Goal: Task Accomplishment & Management: Complete application form

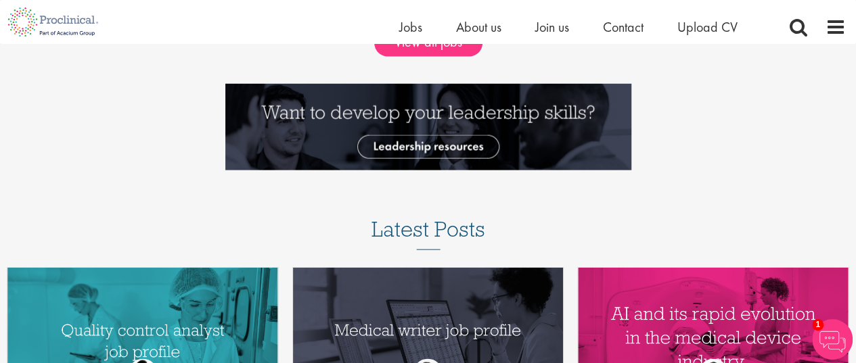
scroll to position [1286, 0]
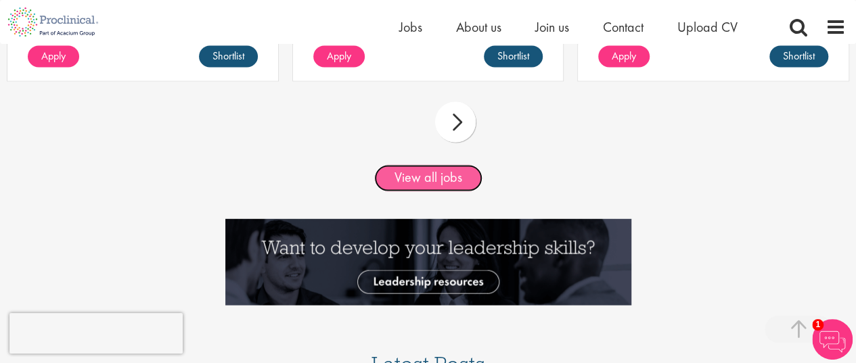
click at [430, 176] on link "View all jobs" at bounding box center [428, 178] width 108 height 27
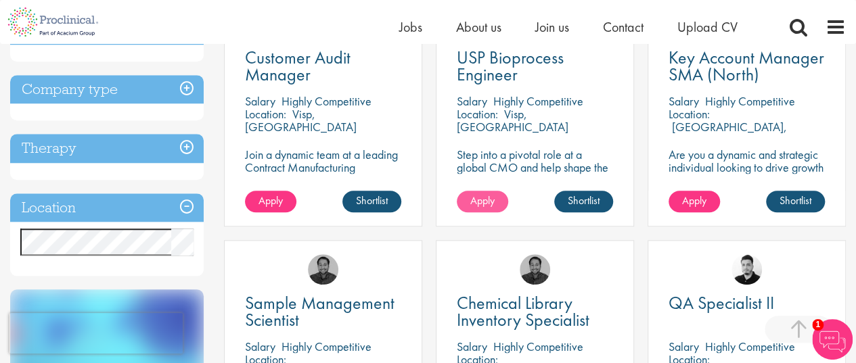
scroll to position [474, 0]
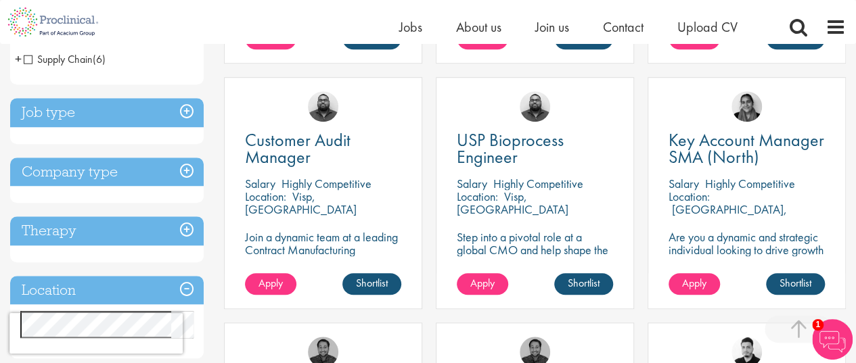
click at [106, 109] on h3 "Job type" at bounding box center [107, 112] width 194 height 29
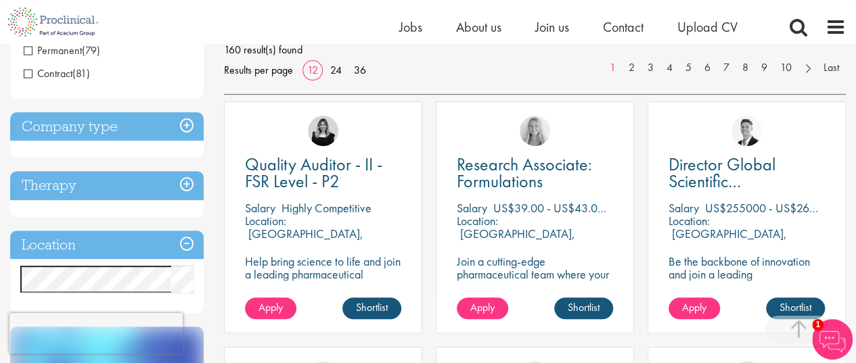
scroll to position [203, 0]
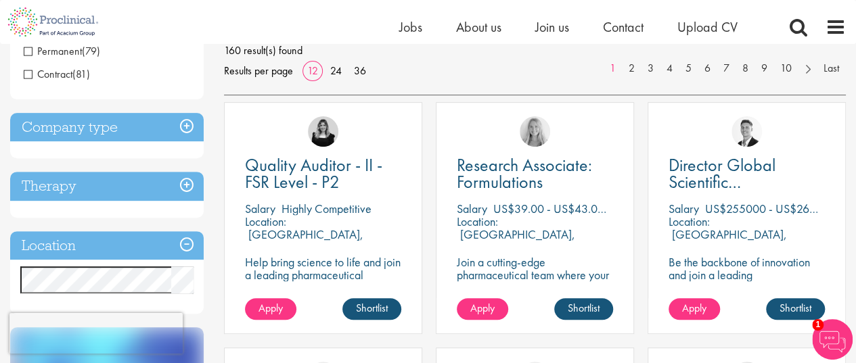
click at [190, 122] on h3 "Company type" at bounding box center [107, 127] width 194 height 29
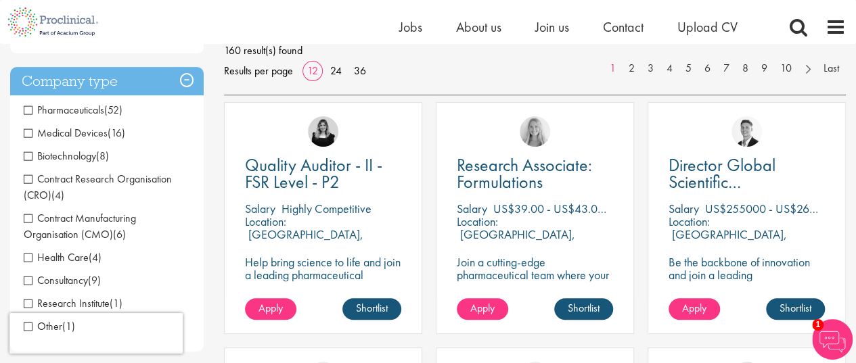
click at [30, 161] on span "Biotechnology" at bounding box center [60, 156] width 72 height 14
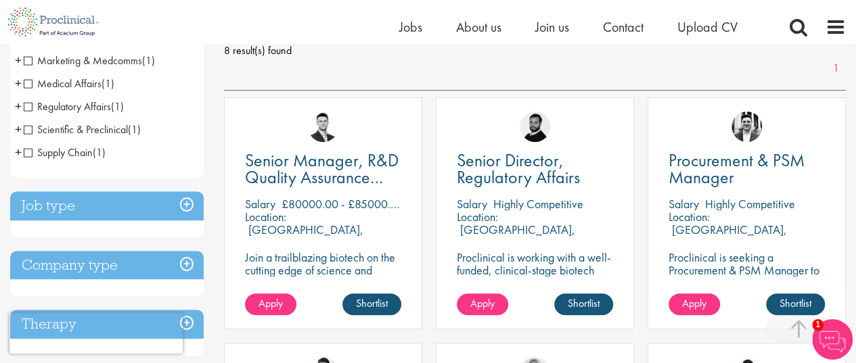
scroll to position [338, 0]
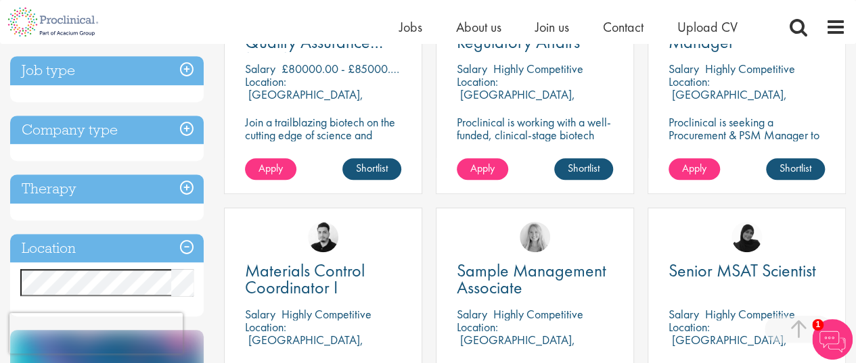
click at [187, 73] on h3 "Job type" at bounding box center [107, 70] width 194 height 29
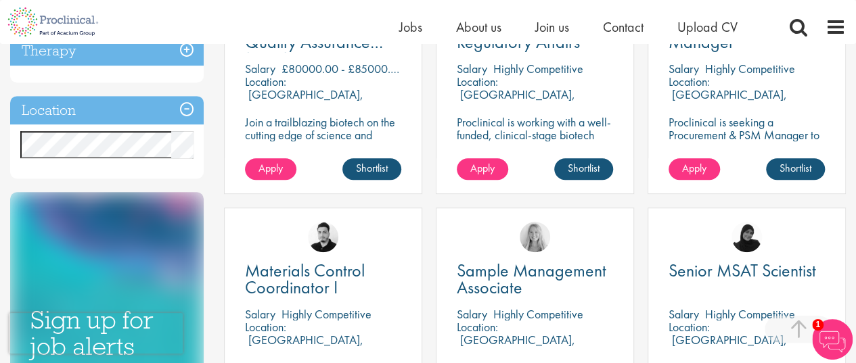
scroll to position [271, 0]
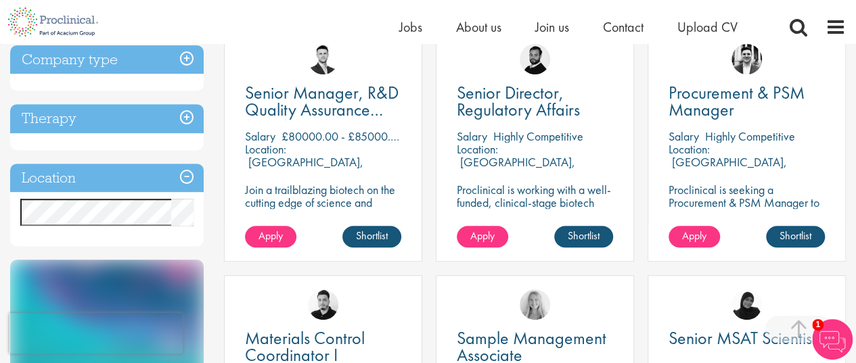
click at [118, 53] on h3 "Company type" at bounding box center [107, 59] width 194 height 29
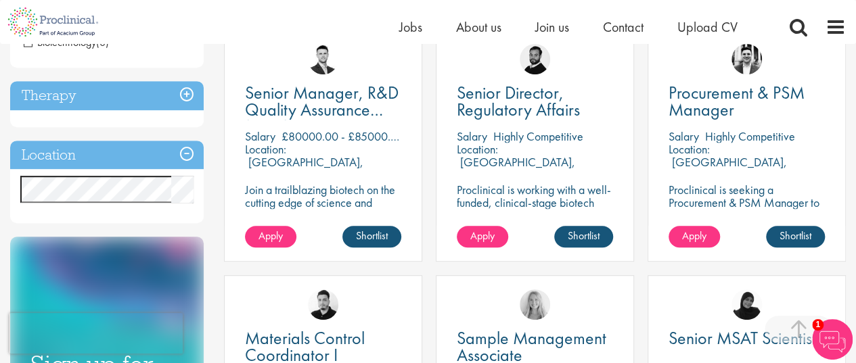
click at [185, 95] on h3 "Therapy" at bounding box center [107, 95] width 194 height 29
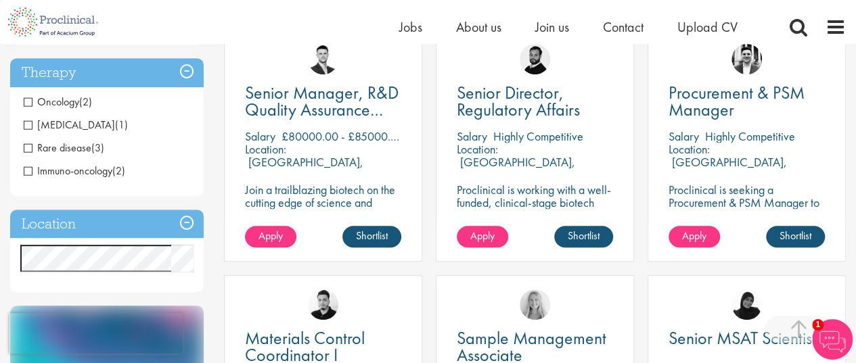
click at [25, 123] on span "[MEDICAL_DATA]" at bounding box center [69, 125] width 91 height 14
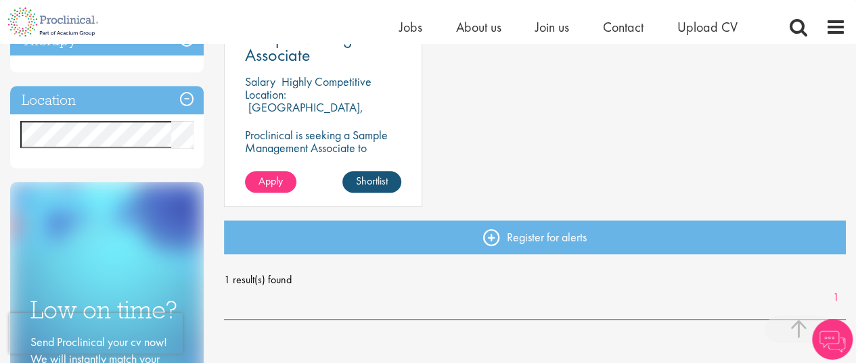
scroll to position [338, 0]
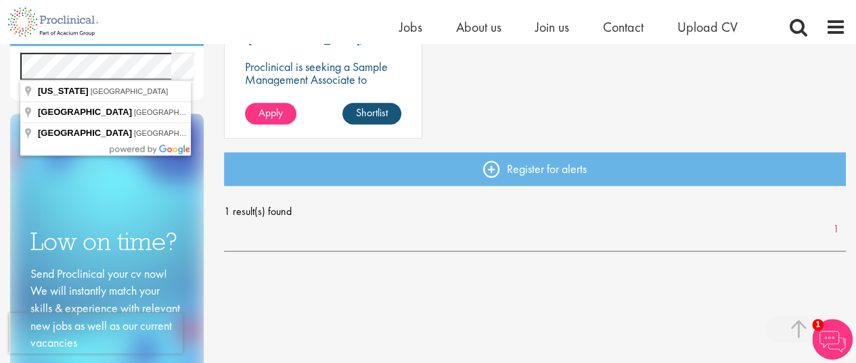
scroll to position [406, 0]
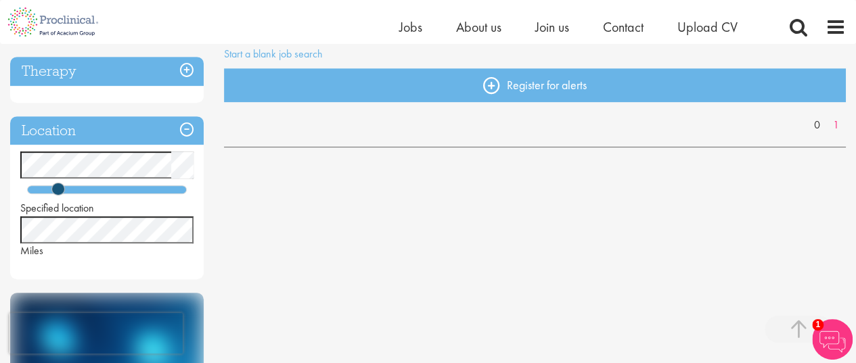
scroll to position [271, 0]
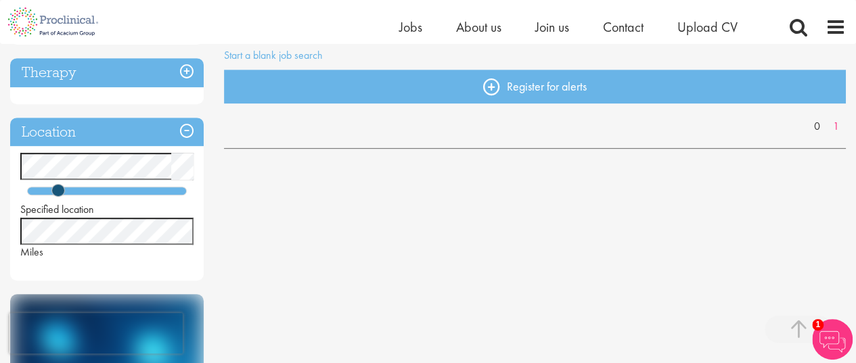
click at [188, 71] on h3 "Therapy" at bounding box center [107, 72] width 194 height 29
click at [185, 68] on h3 "Therapy" at bounding box center [107, 72] width 194 height 29
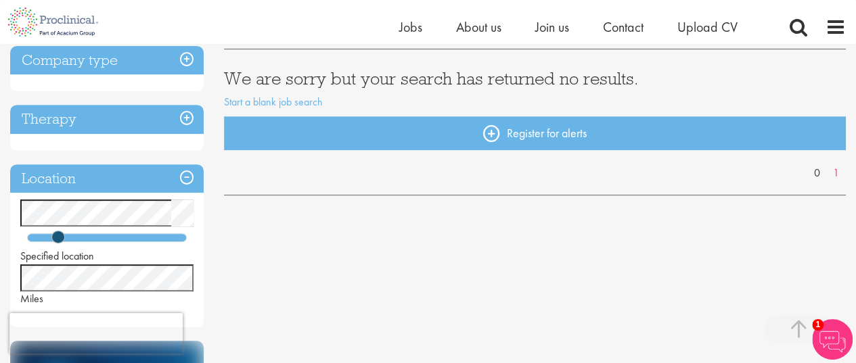
scroll to position [203, 0]
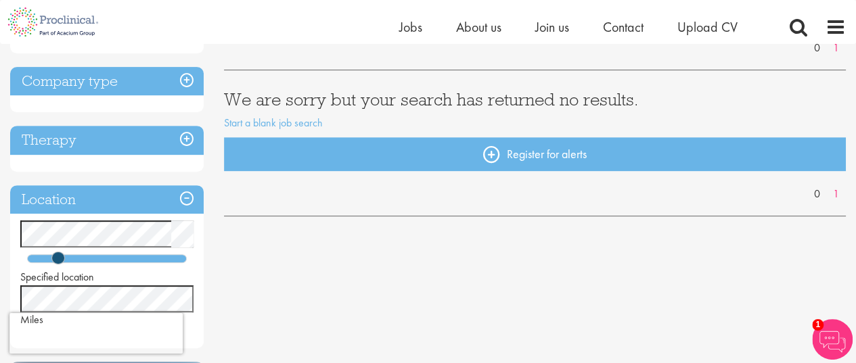
click at [190, 74] on h3 "Company type" at bounding box center [107, 81] width 194 height 29
click at [105, 80] on h3 "Company type" at bounding box center [107, 81] width 194 height 29
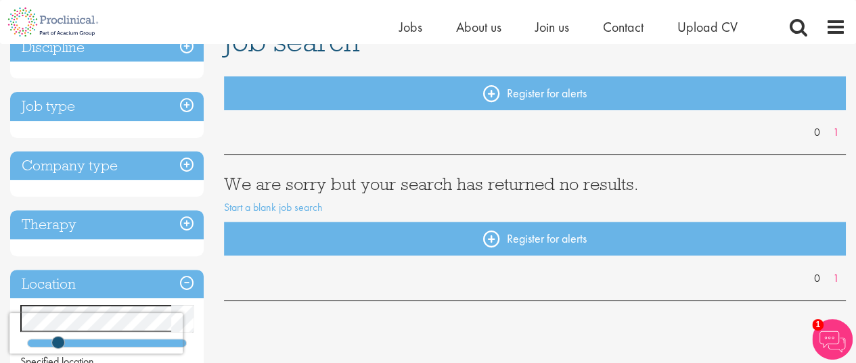
scroll to position [135, 0]
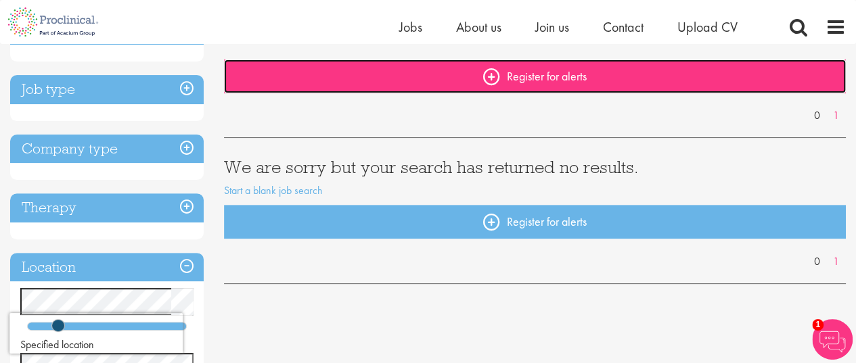
click at [558, 74] on link "Register for alerts" at bounding box center [535, 77] width 622 height 34
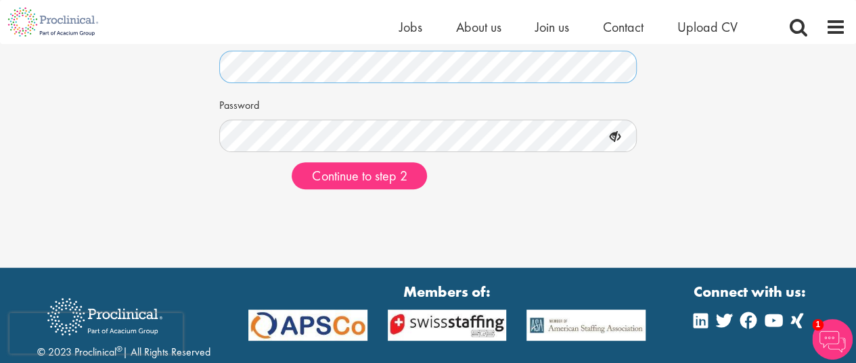
scroll to position [203, 0]
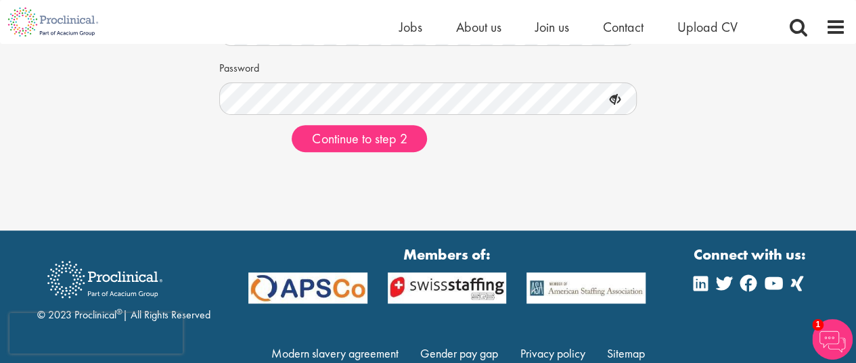
click at [614, 99] on icon at bounding box center [615, 100] width 23 height 23
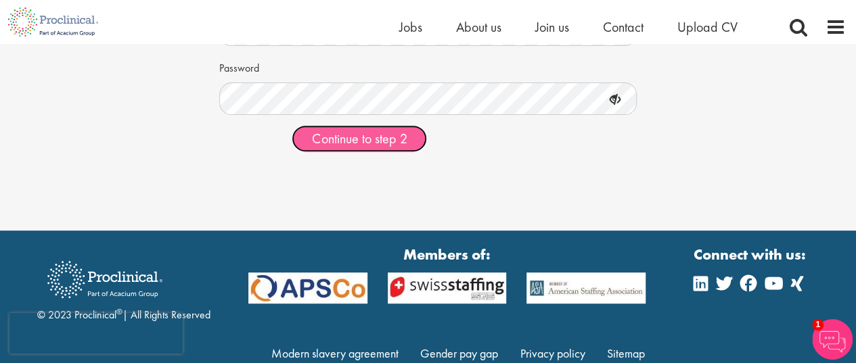
click at [341, 134] on span "Continue to step 2" at bounding box center [359, 139] width 95 height 18
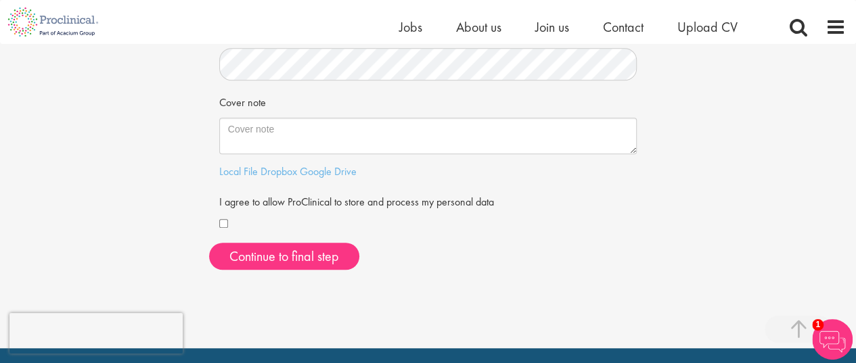
scroll to position [406, 0]
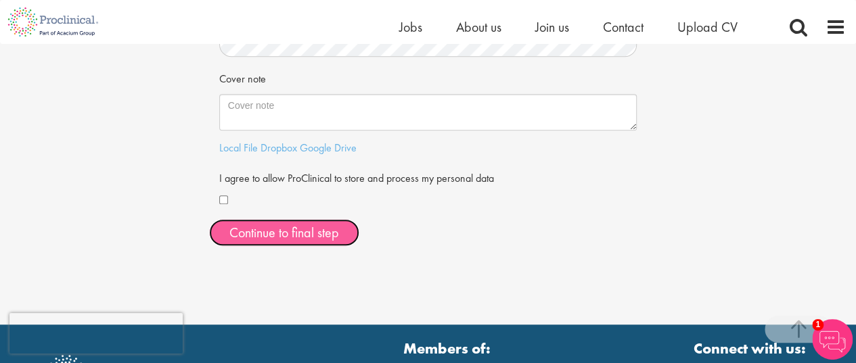
click at [314, 233] on button "Continue to final step" at bounding box center [284, 232] width 150 height 27
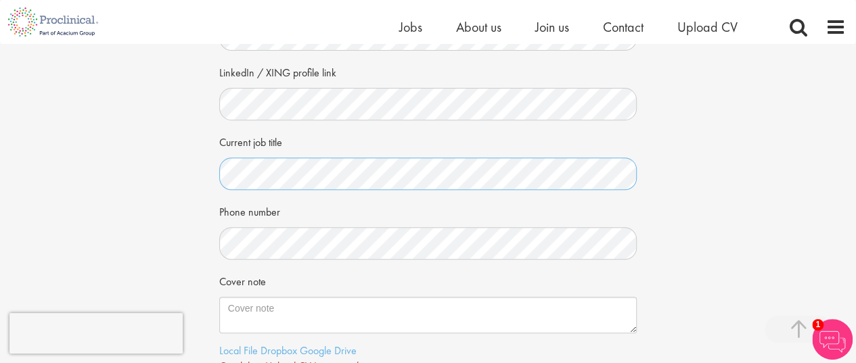
scroll to position [271, 0]
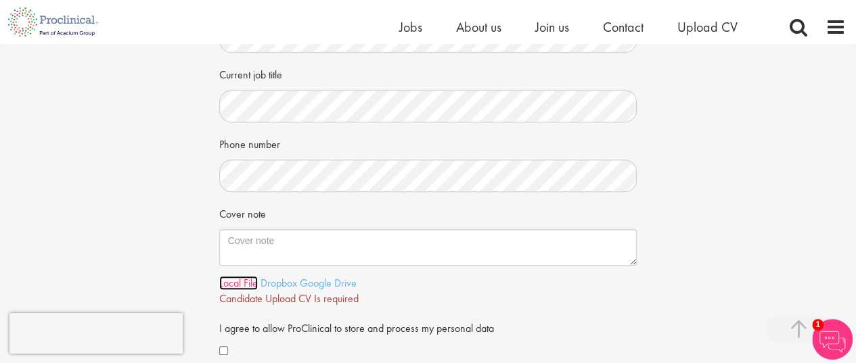
click at [254, 281] on link "Local File" at bounding box center [238, 283] width 39 height 14
click at [372, 299] on link "Here" at bounding box center [366, 299] width 22 height 14
click at [374, 293] on link "Here" at bounding box center [366, 299] width 22 height 14
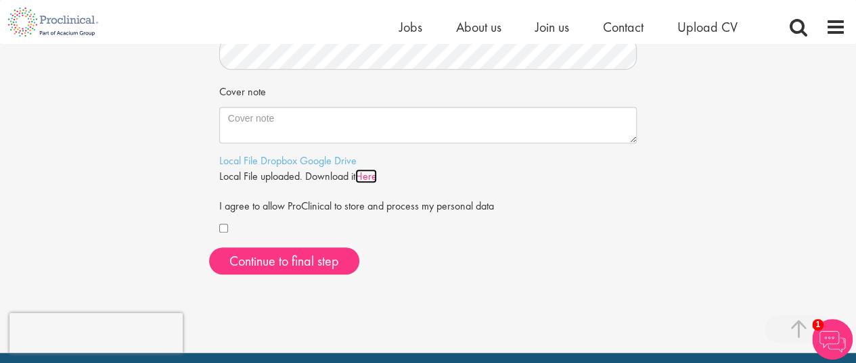
scroll to position [406, 0]
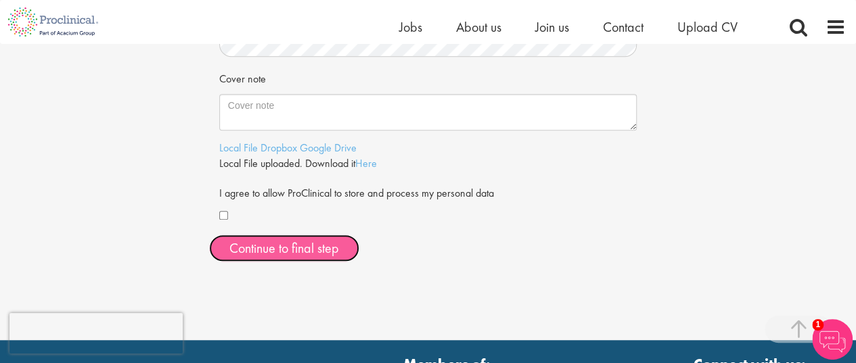
click at [284, 243] on span "Continue to final step" at bounding box center [284, 249] width 110 height 18
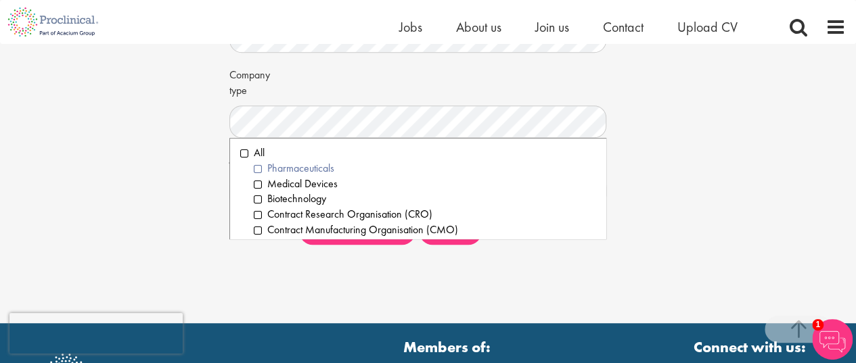
click at [257, 168] on li "Pharmaceuticals" at bounding box center [425, 169] width 342 height 16
click at [257, 187] on li "Medical Devices" at bounding box center [425, 185] width 342 height 16
click at [258, 202] on li "Biotechnology" at bounding box center [425, 199] width 342 height 16
click at [257, 216] on li "Contract Research Organisation (CRO)" at bounding box center [425, 215] width 342 height 16
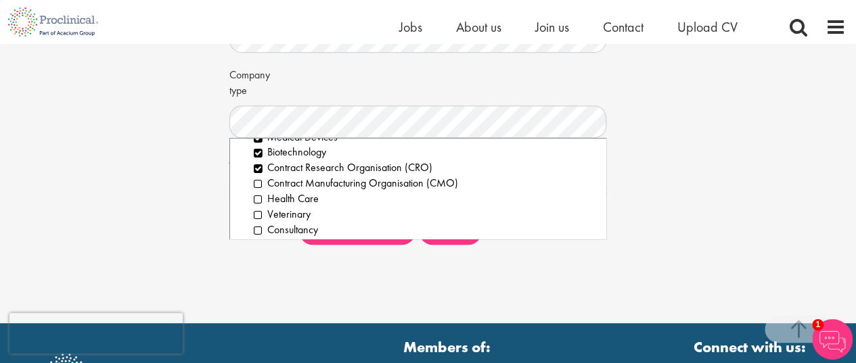
scroll to position [68, 0]
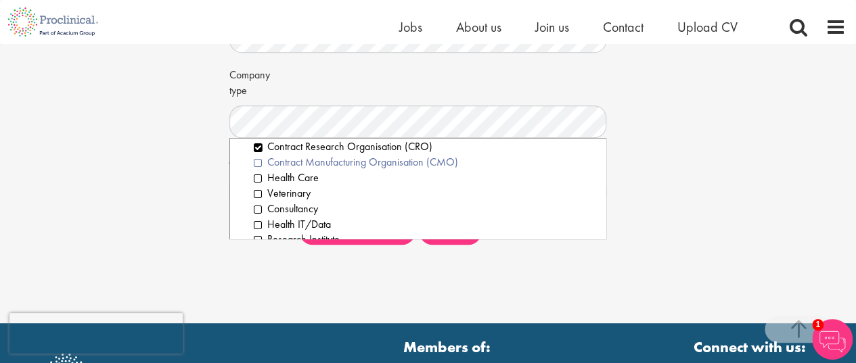
click at [260, 165] on li "Contract Manufacturing Organisation (CMO)" at bounding box center [425, 163] width 342 height 16
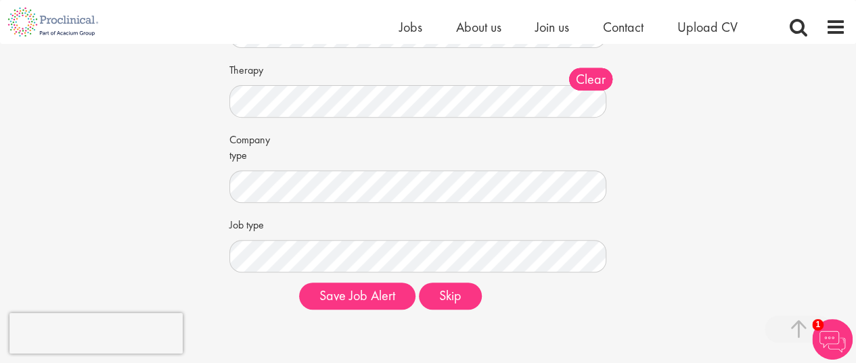
scroll to position [0, 0]
click at [232, 156] on label "Company type" at bounding box center [259, 146] width 60 height 36
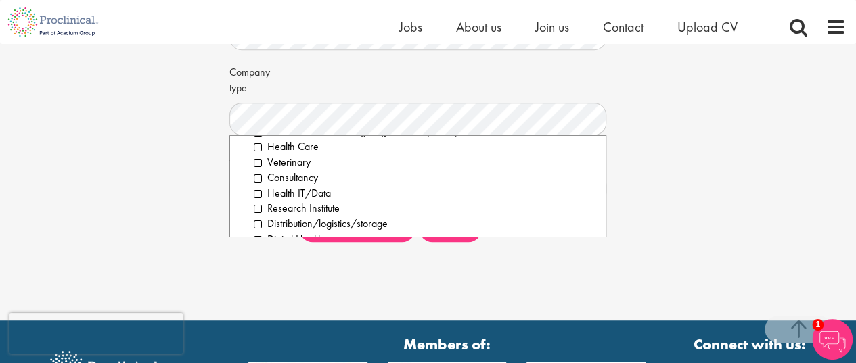
scroll to position [117, 0]
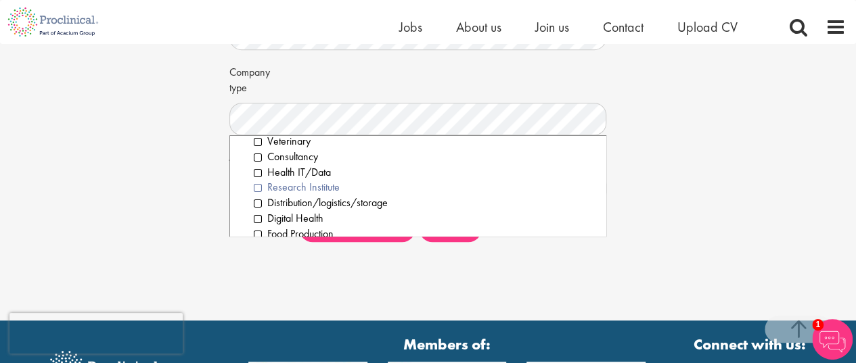
click at [257, 189] on li "Research Institute" at bounding box center [425, 188] width 342 height 16
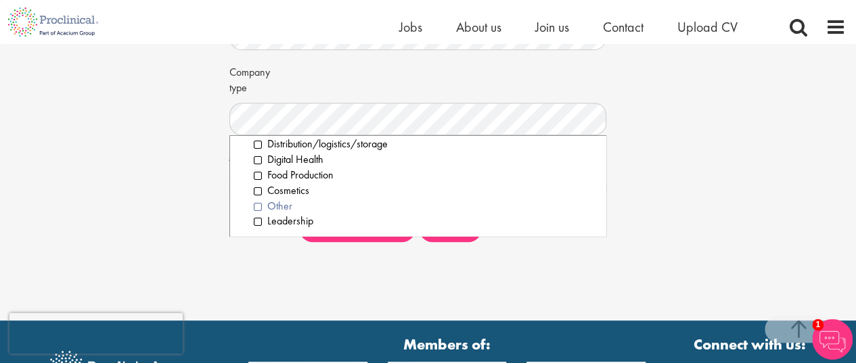
click at [257, 204] on li "Other" at bounding box center [425, 207] width 342 height 16
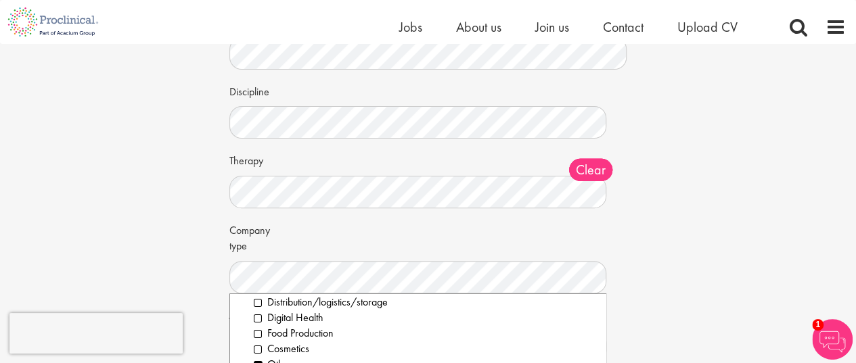
scroll to position [0, 0]
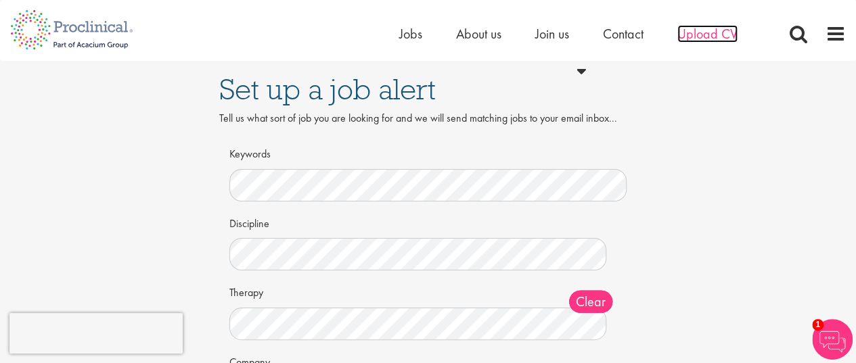
click at [698, 38] on span "Upload CV" at bounding box center [707, 34] width 60 height 18
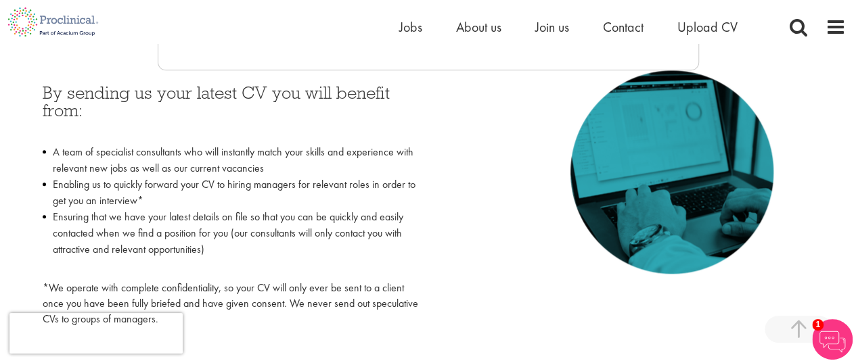
scroll to position [744, 0]
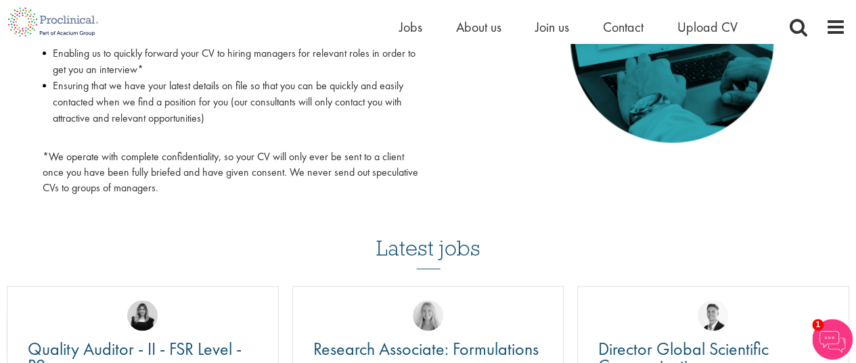
click at [830, 340] on img at bounding box center [832, 339] width 41 height 41
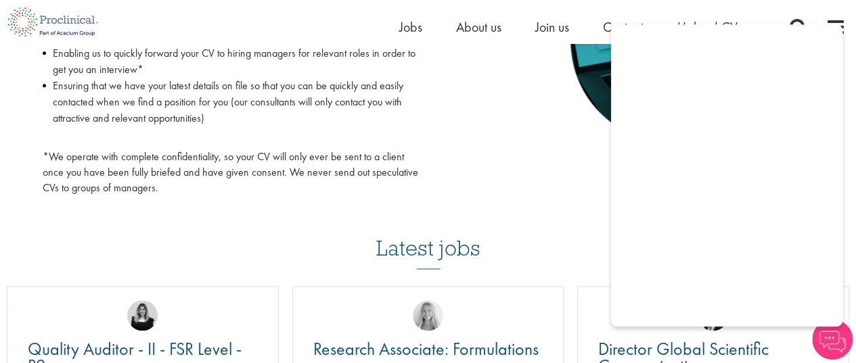
click at [468, 127] on div "By sending us your latest CV you will benefit from: A team of specialist consul…" at bounding box center [428, 71] width 792 height 264
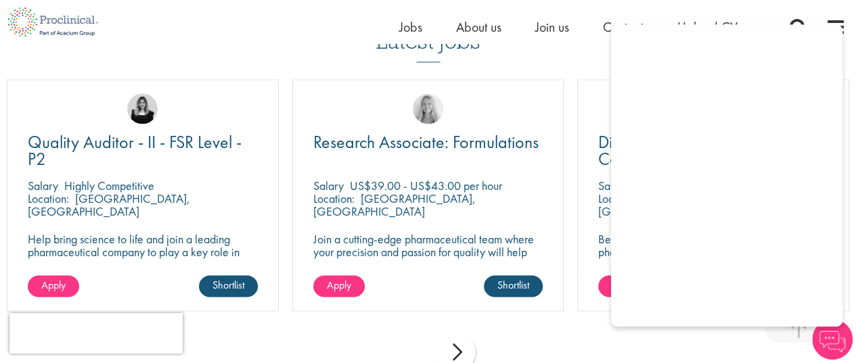
scroll to position [947, 0]
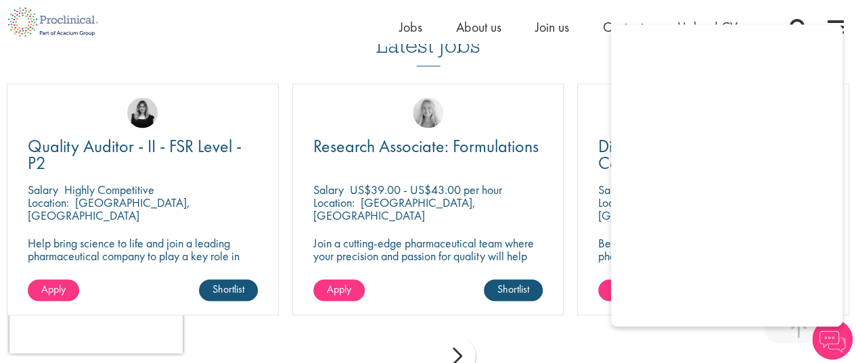
click at [570, 62] on div "Latest jobs Quality Auditor - II - FSR Level - P2 Salary Highly Competitive Loc…" at bounding box center [428, 194] width 856 height 388
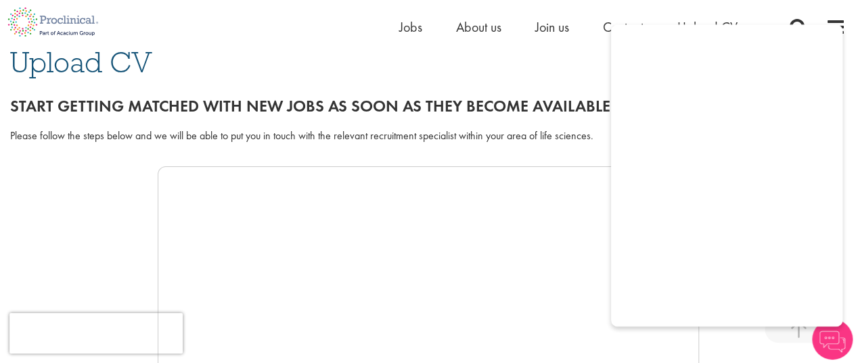
scroll to position [271, 0]
